Goal: Task Accomplishment & Management: Manage account settings

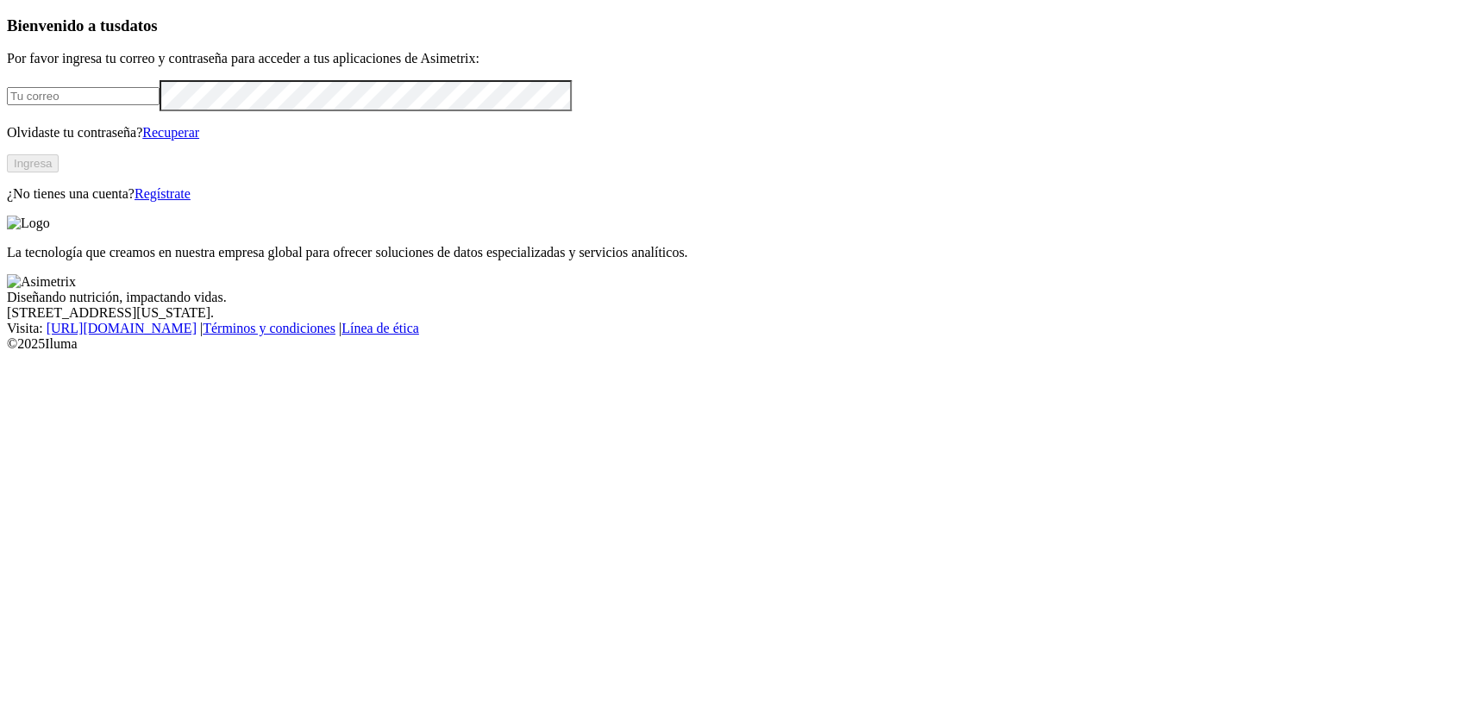
type input "[PERSON_NAME][EMAIL_ADDRESS][PERSON_NAME][DOMAIN_NAME]"
click at [59, 172] on button "Ingresa" at bounding box center [33, 163] width 52 height 18
